Goal: Task Accomplishment & Management: Complete one coach session

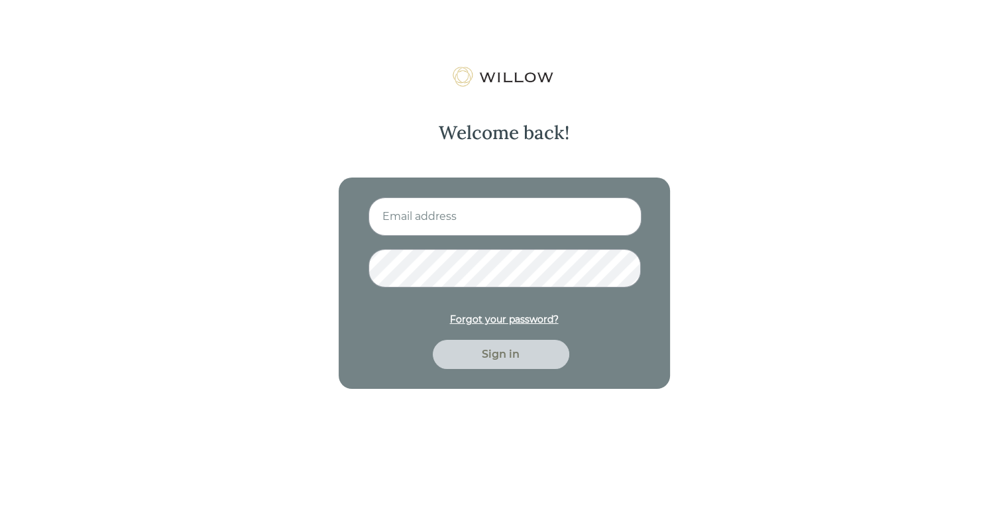
click at [472, 233] on input at bounding box center [504, 216] width 273 height 38
type input "[EMAIL_ADDRESS][DOMAIN_NAME]"
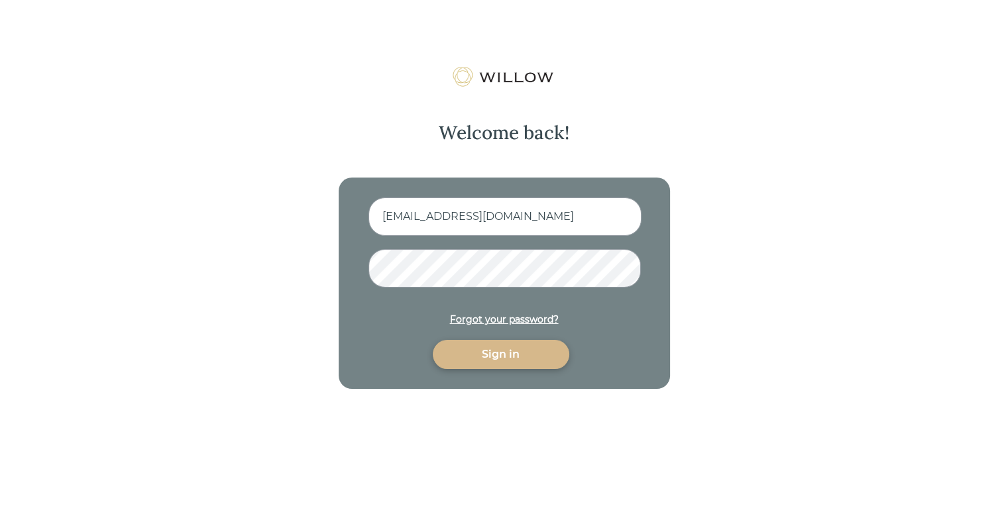
click at [433, 340] on button "Sign in" at bounding box center [501, 354] width 136 height 29
click at [514, 364] on div "Sign in" at bounding box center [501, 354] width 136 height 29
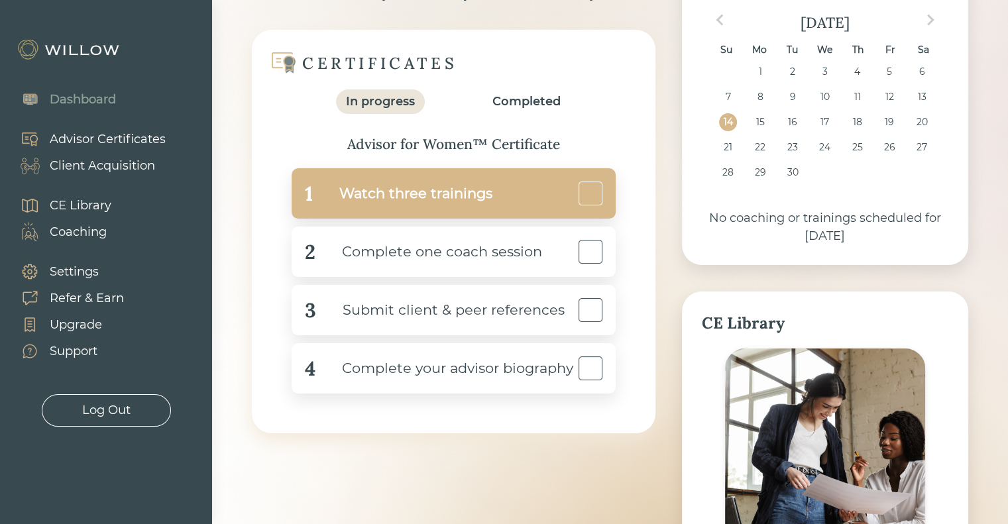
click at [435, 188] on div "Watch three trainings" at bounding box center [403, 194] width 180 height 30
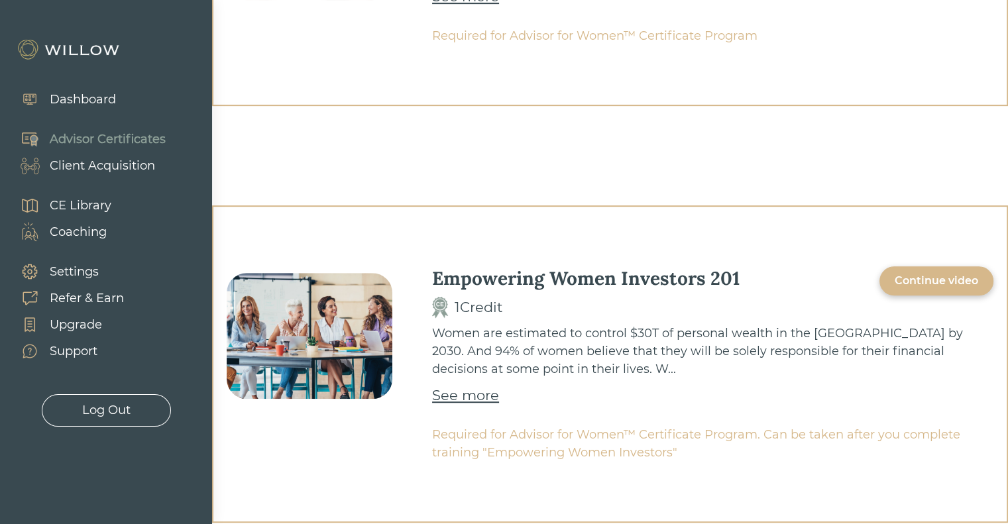
scroll to position [657, 0]
click at [938, 272] on div "Continue video" at bounding box center [935, 280] width 83 height 16
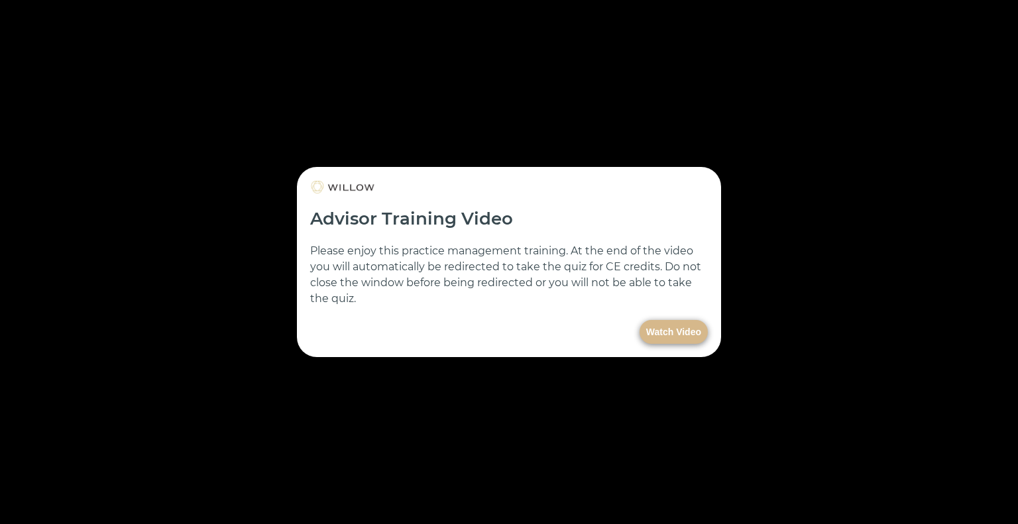
click at [665, 331] on button "Watch Video" at bounding box center [673, 332] width 68 height 24
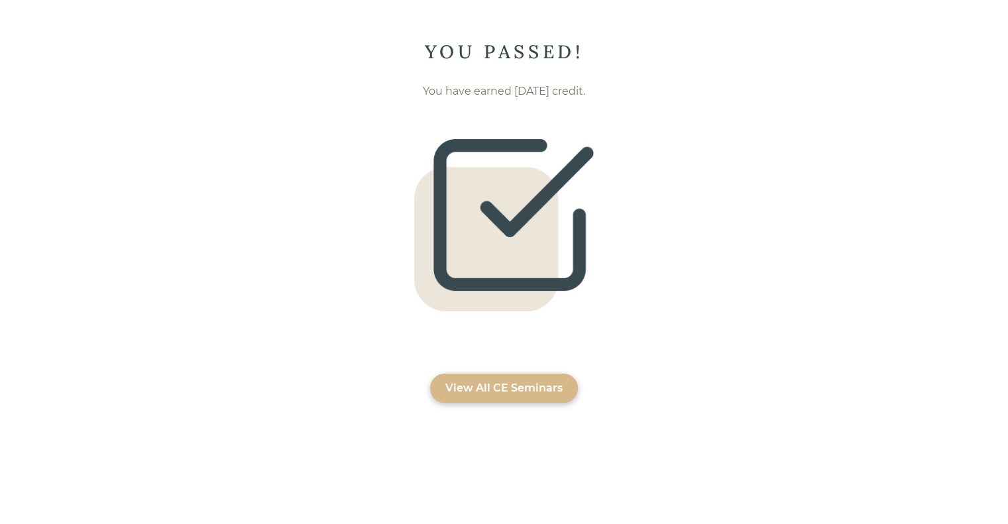
click at [486, 381] on div "View All CE Seminars" at bounding box center [503, 388] width 117 height 16
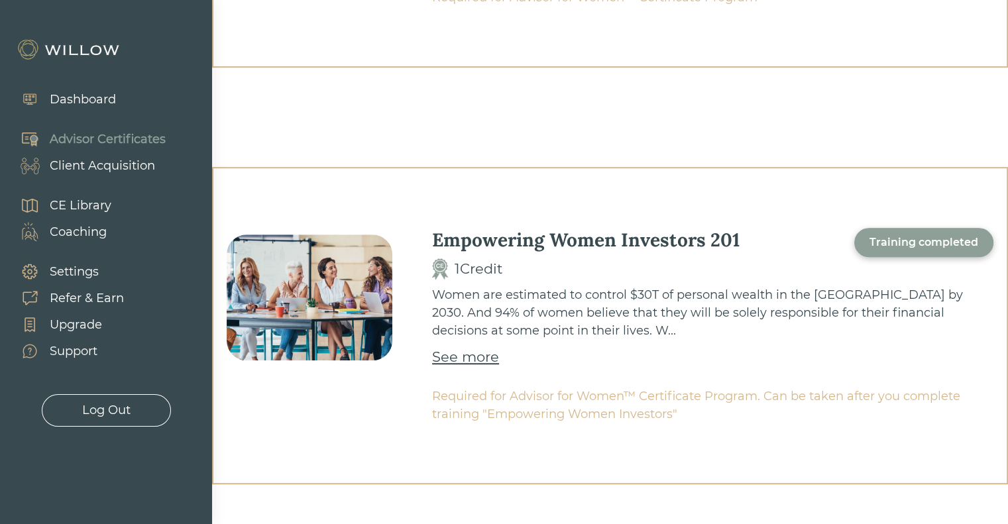
scroll to position [694, 0]
click at [111, 101] on div "Dashboard" at bounding box center [83, 100] width 66 height 18
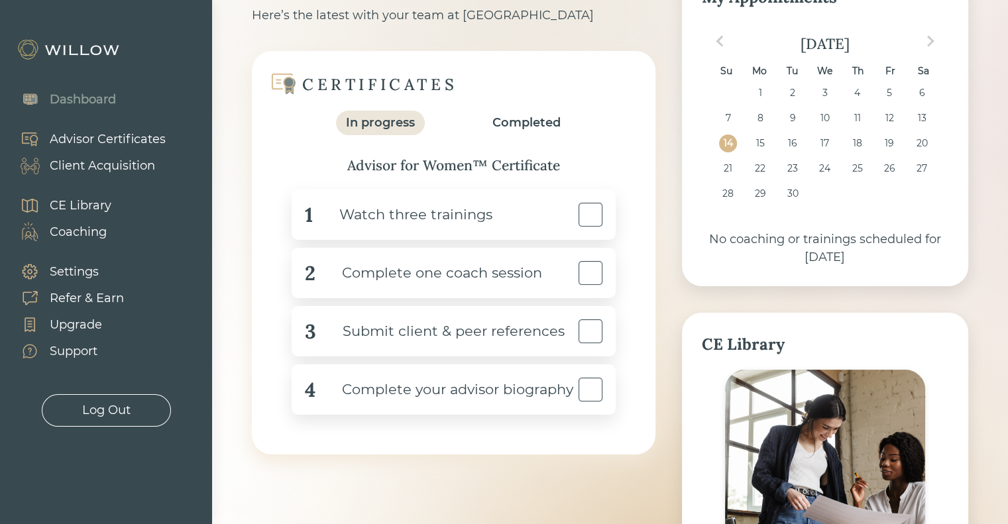
scroll to position [108, 0]
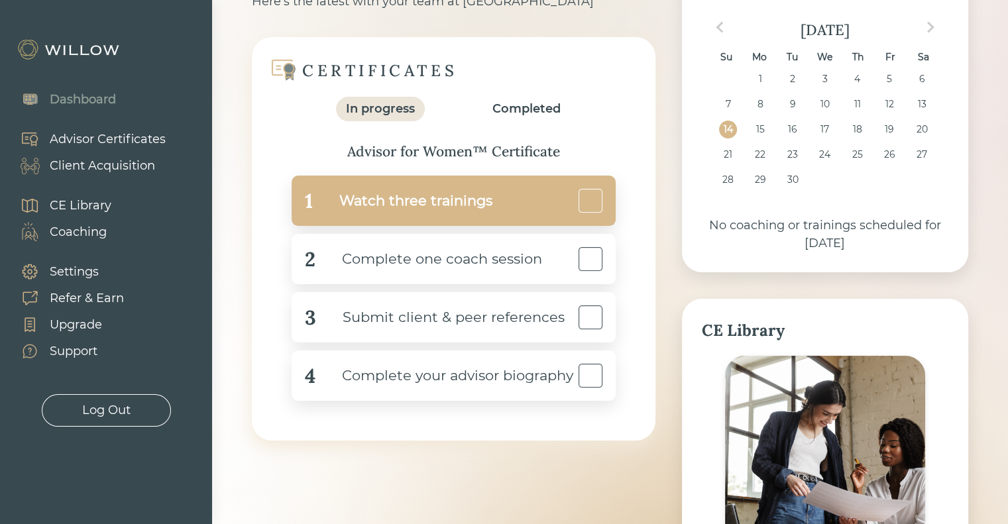
click at [597, 203] on div at bounding box center [590, 201] width 24 height 24
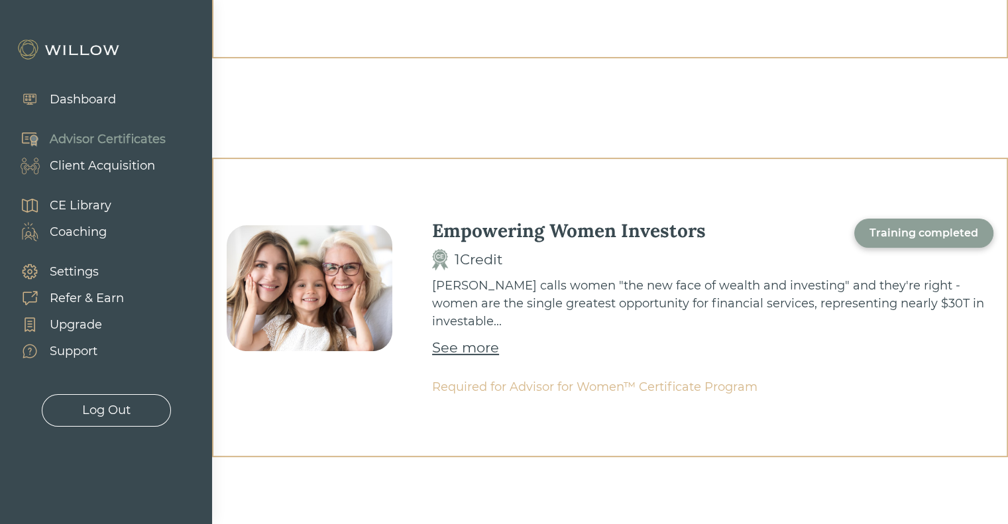
scroll to position [694, 0]
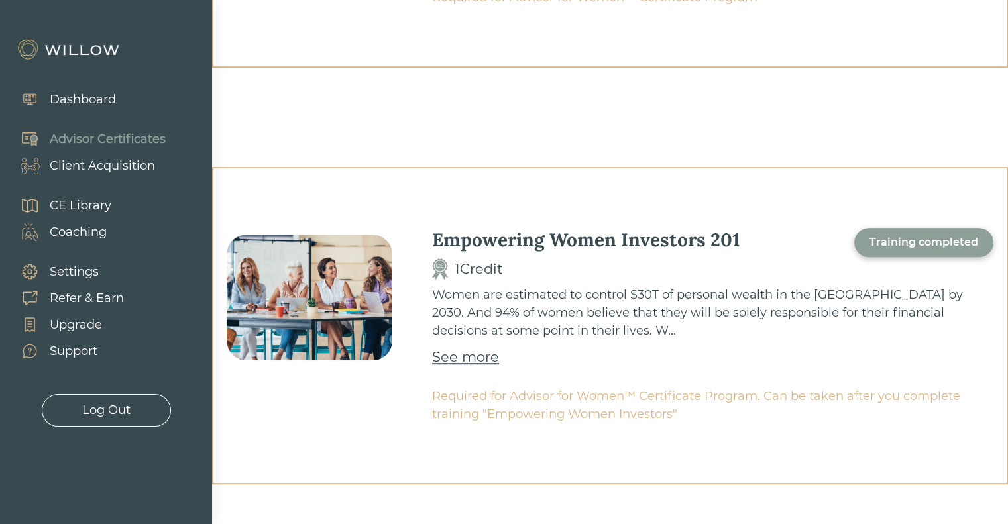
click at [64, 107] on div "Dashboard" at bounding box center [83, 100] width 66 height 18
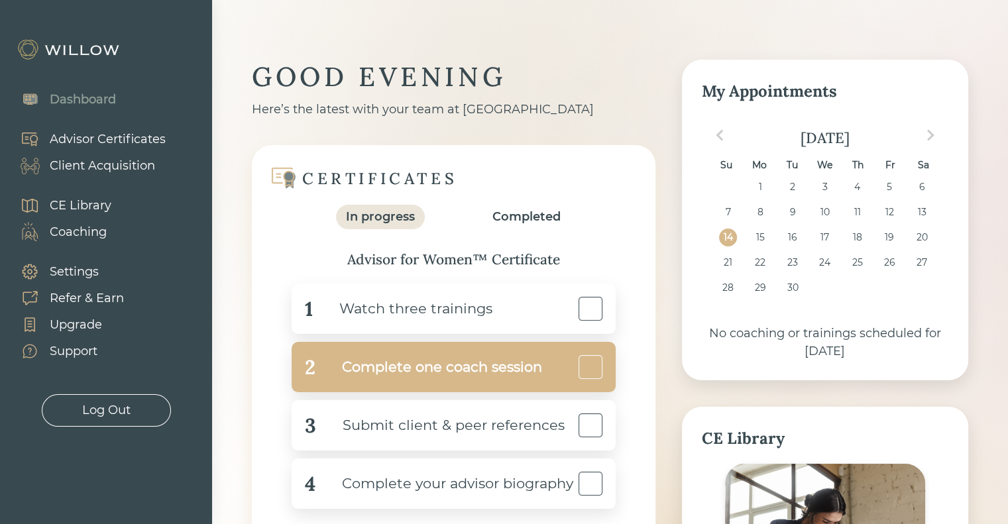
click at [491, 360] on div "Complete one coach session" at bounding box center [428, 367] width 227 height 30
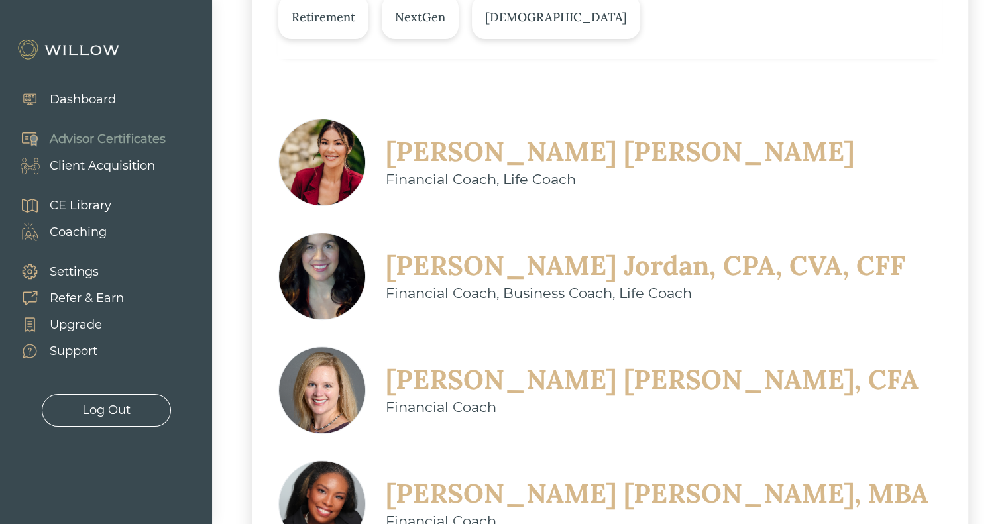
scroll to position [335, 0]
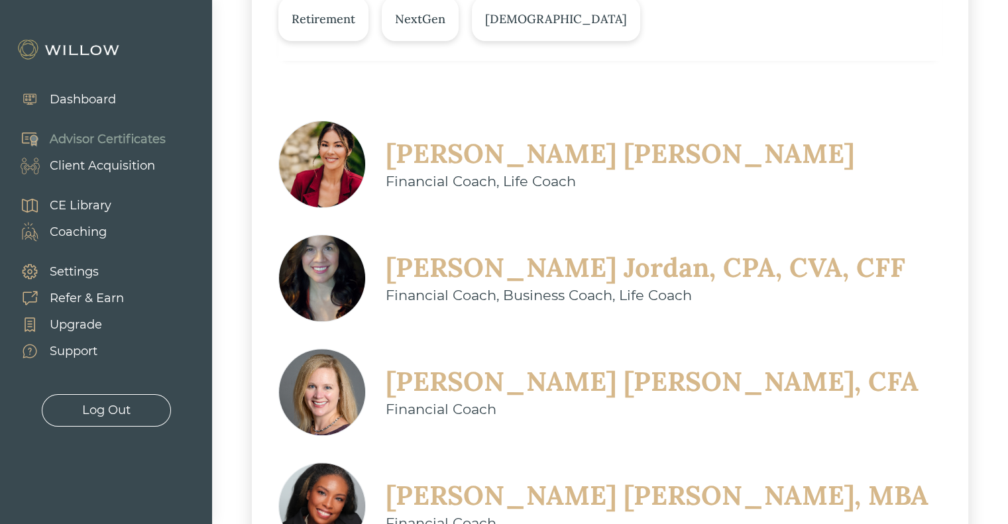
click at [445, 166] on div "Christine Sarno" at bounding box center [620, 153] width 468 height 34
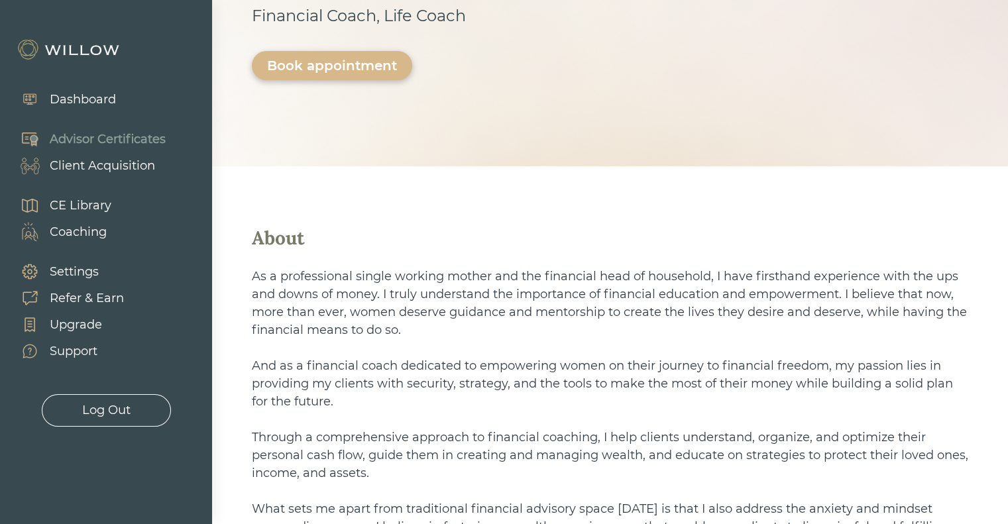
scroll to position [307, 0]
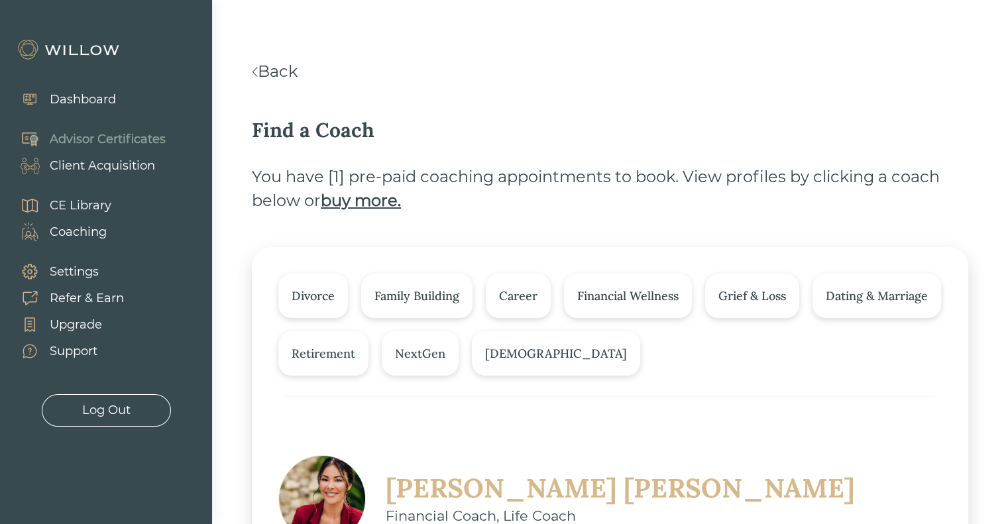
scroll to position [249, 0]
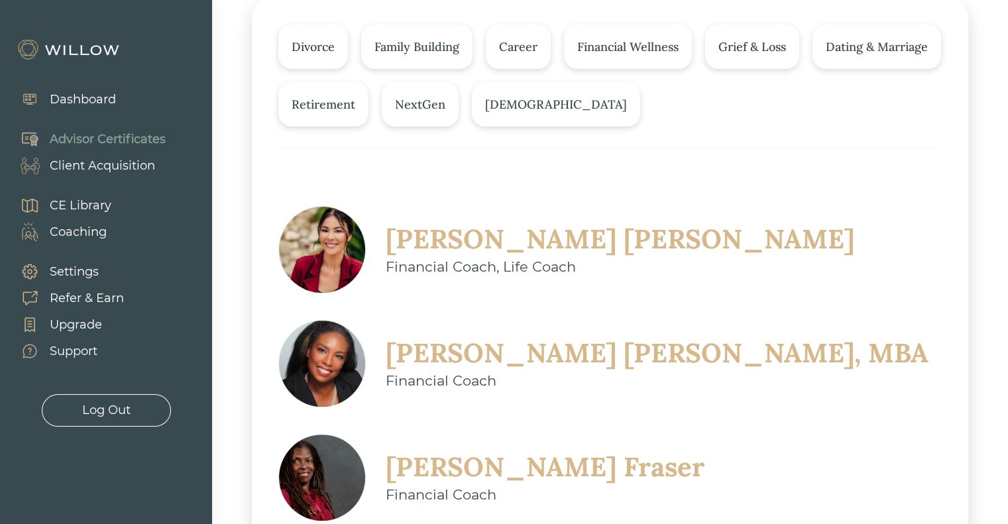
click at [450, 344] on div "Nikeya Kelly, MBA" at bounding box center [657, 353] width 543 height 34
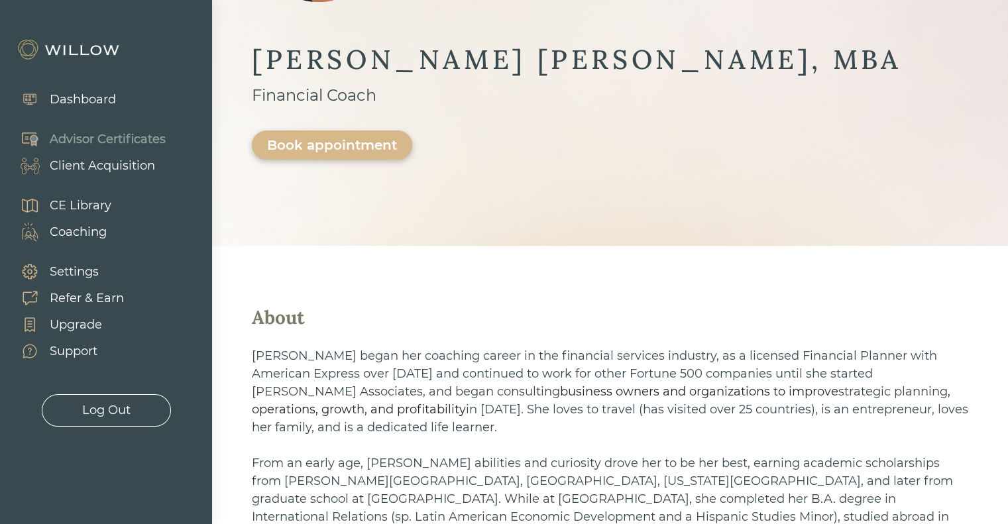
scroll to position [331, 0]
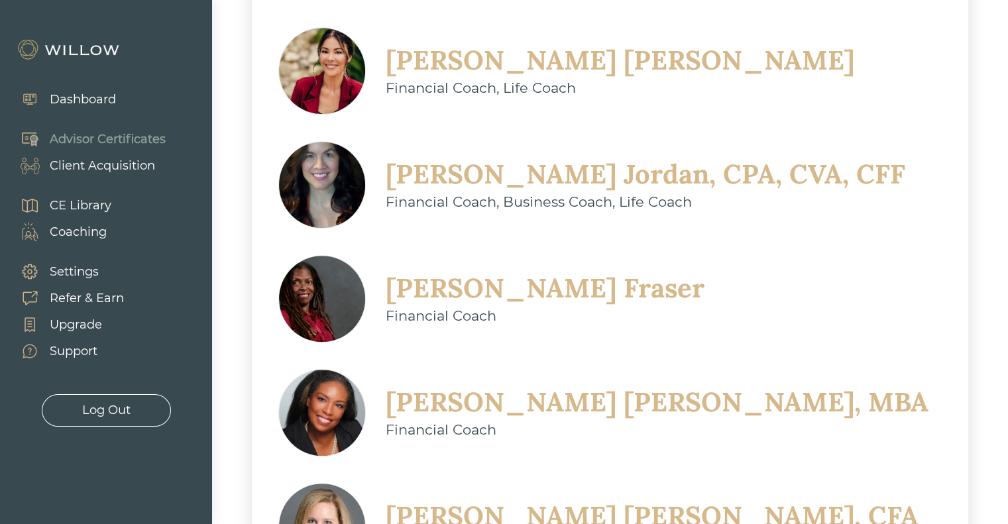
scroll to position [641, 0]
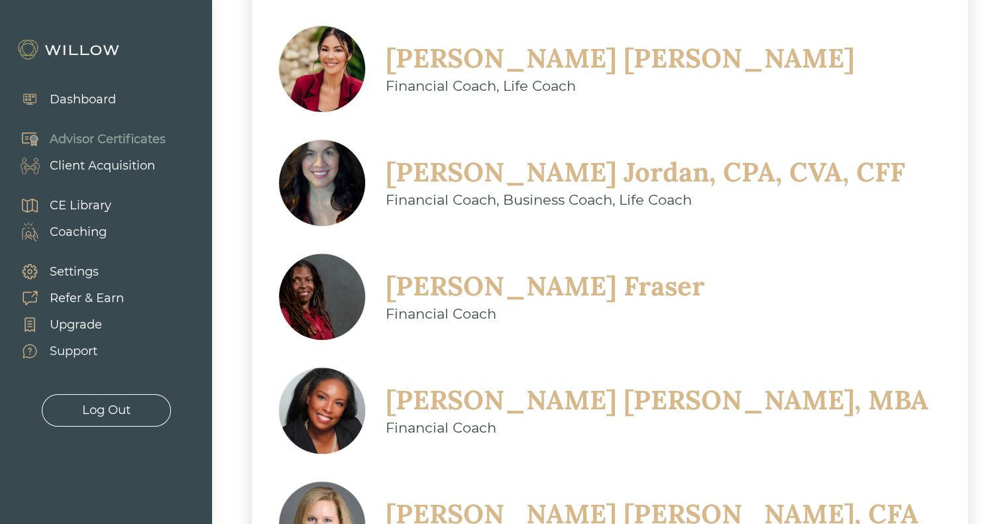
click at [337, 481] on img at bounding box center [321, 524] width 87 height 87
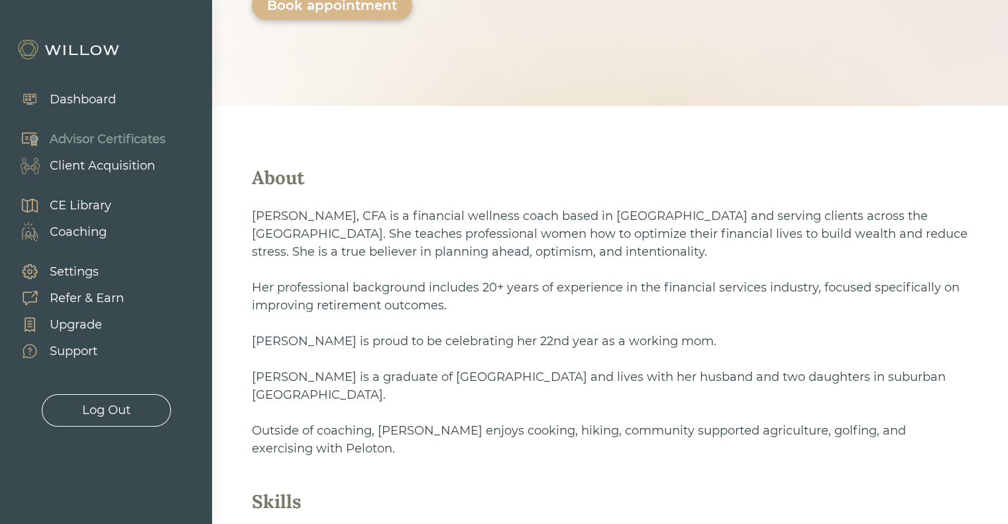
scroll to position [382, 0]
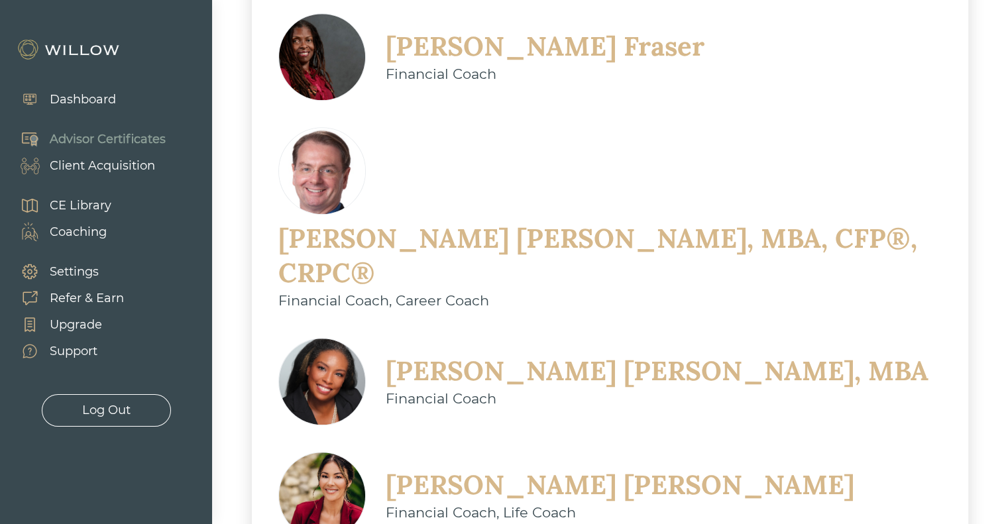
scroll to position [670, 0]
click at [348, 451] on img at bounding box center [321, 494] width 87 height 87
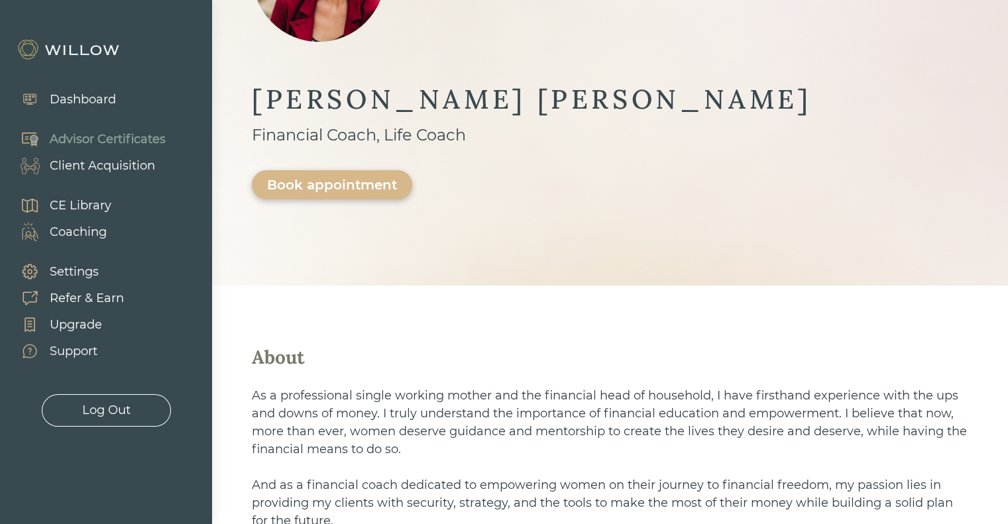
scroll to position [204, 0]
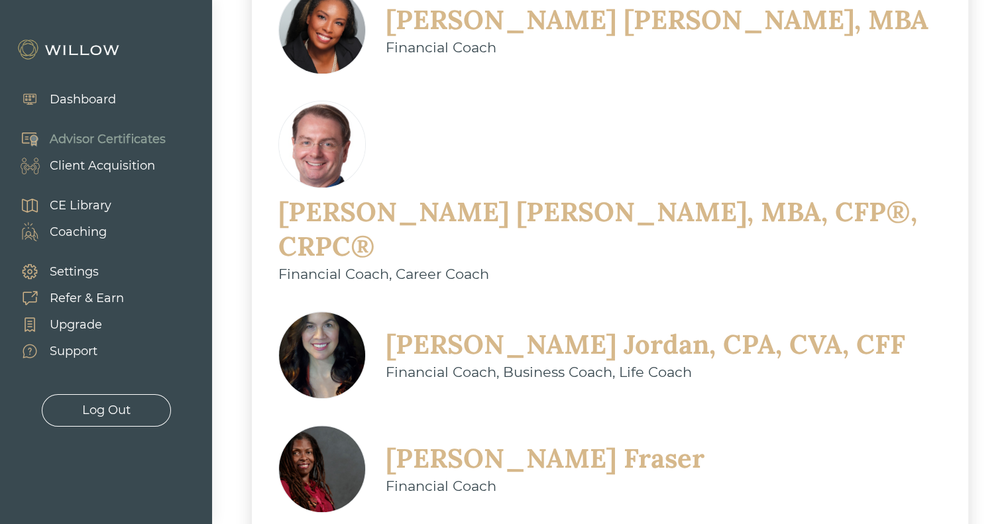
scroll to position [468, 0]
click at [310, 312] on img at bounding box center [321, 355] width 87 height 87
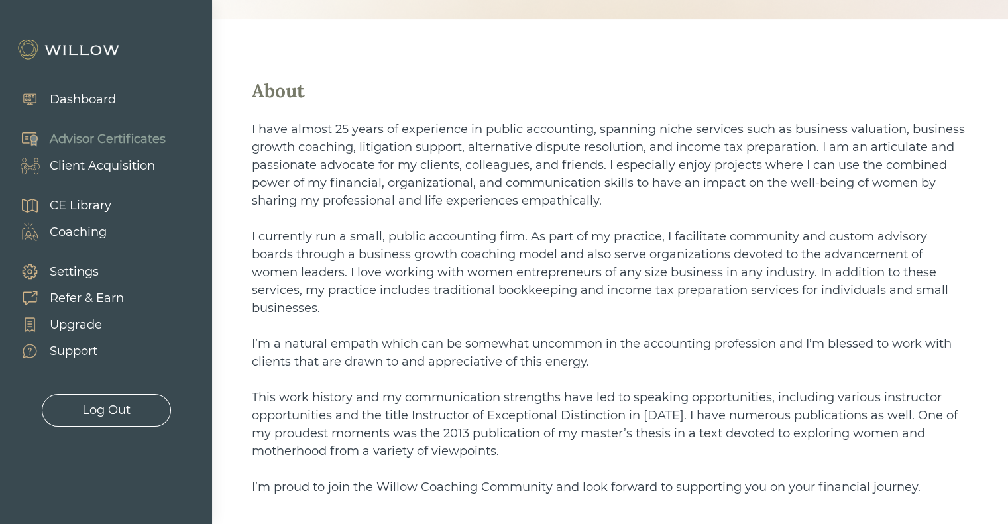
scroll to position [480, 0]
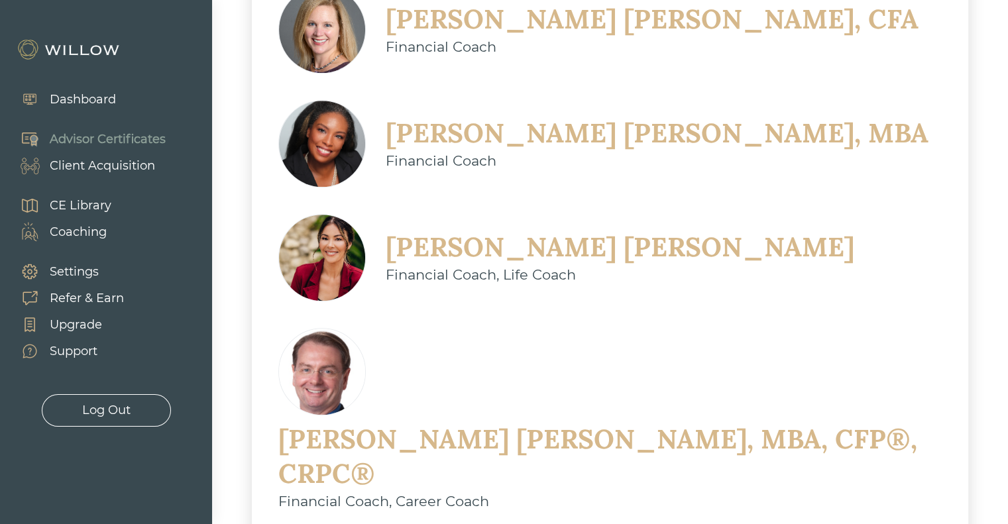
scroll to position [583, 0]
click at [309, 12] on img at bounding box center [321, 29] width 87 height 87
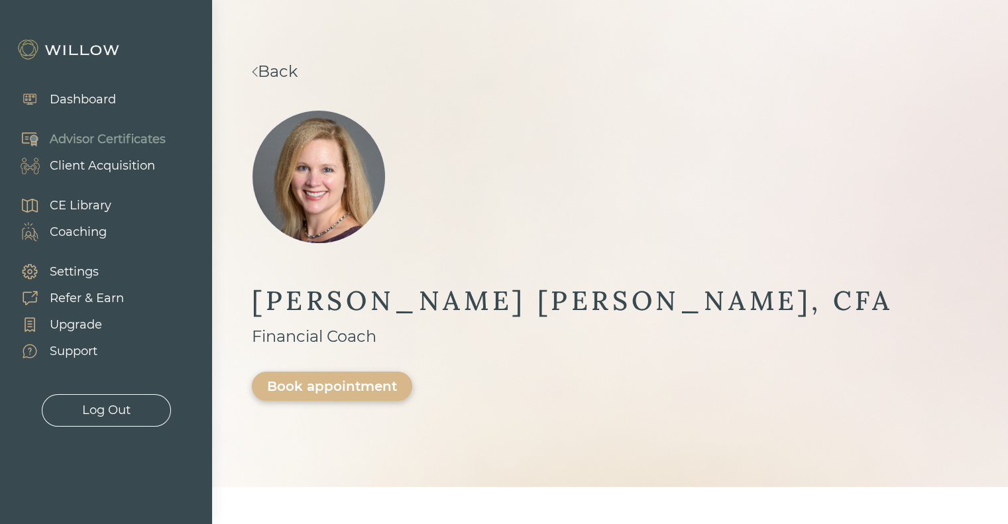
click at [397, 378] on div "Book appointment" at bounding box center [332, 386] width 130 height 16
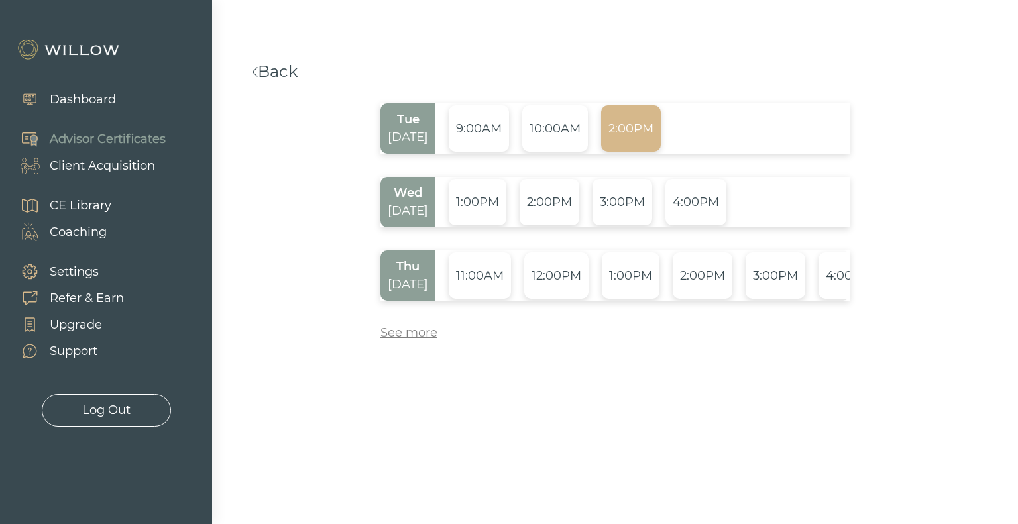
click at [609, 134] on div "2:00PM" at bounding box center [631, 128] width 60 height 46
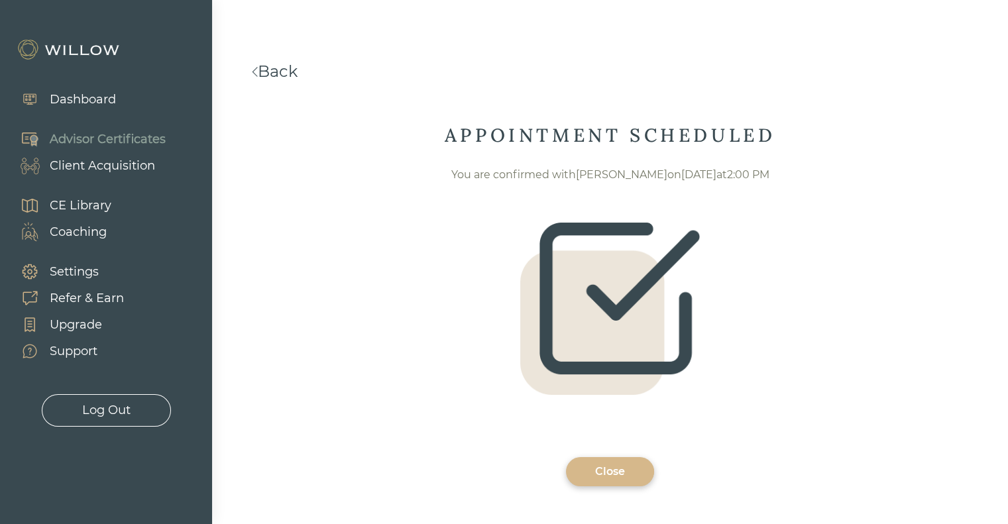
click at [607, 466] on div "Close" at bounding box center [610, 472] width 58 height 16
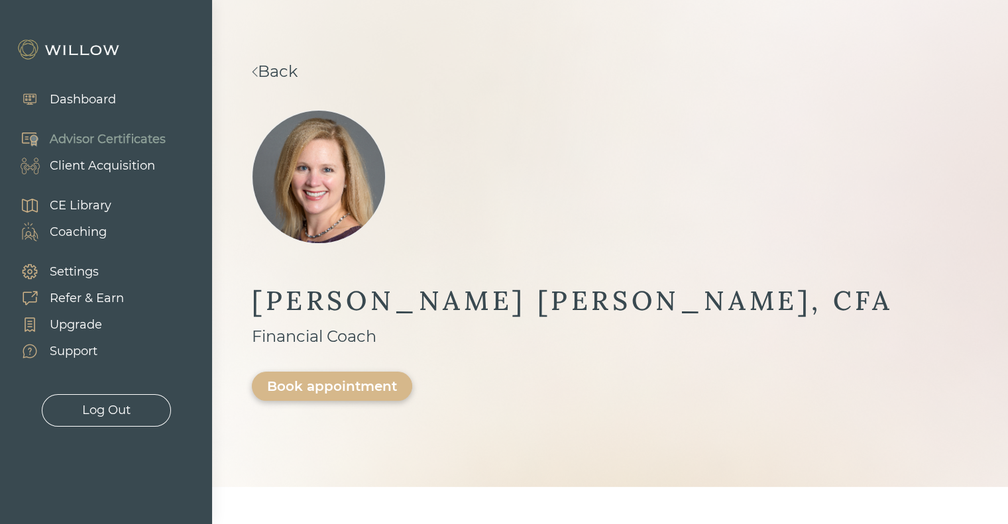
click at [908, 93] on div "Back MEGAN SCIPIONE, CFA Financial Coach Book appointment" at bounding box center [610, 243] width 796 height 487
click at [72, 89] on div "Dashboard" at bounding box center [61, 99] width 109 height 26
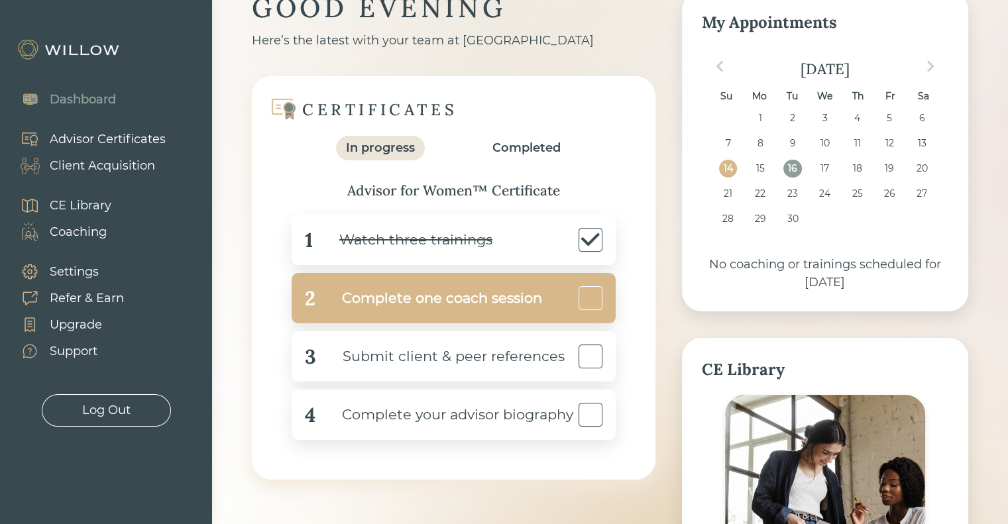
scroll to position [69, 0]
